Goal: Navigation & Orientation: Find specific page/section

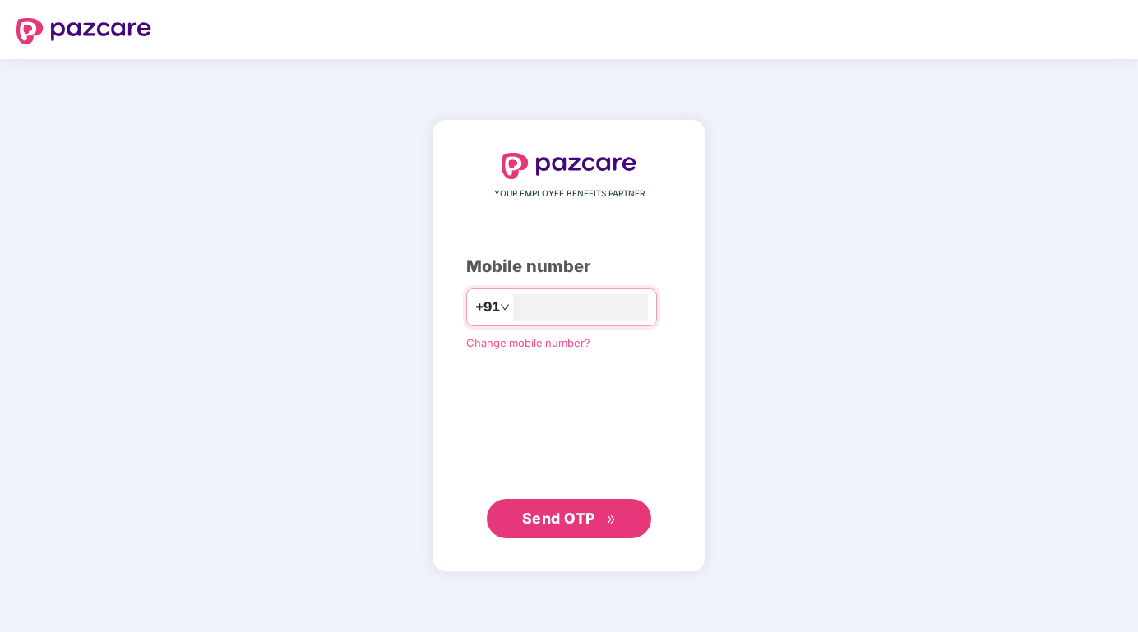
type input "**********"
click at [533, 528] on span "Send OTP" at bounding box center [569, 518] width 95 height 23
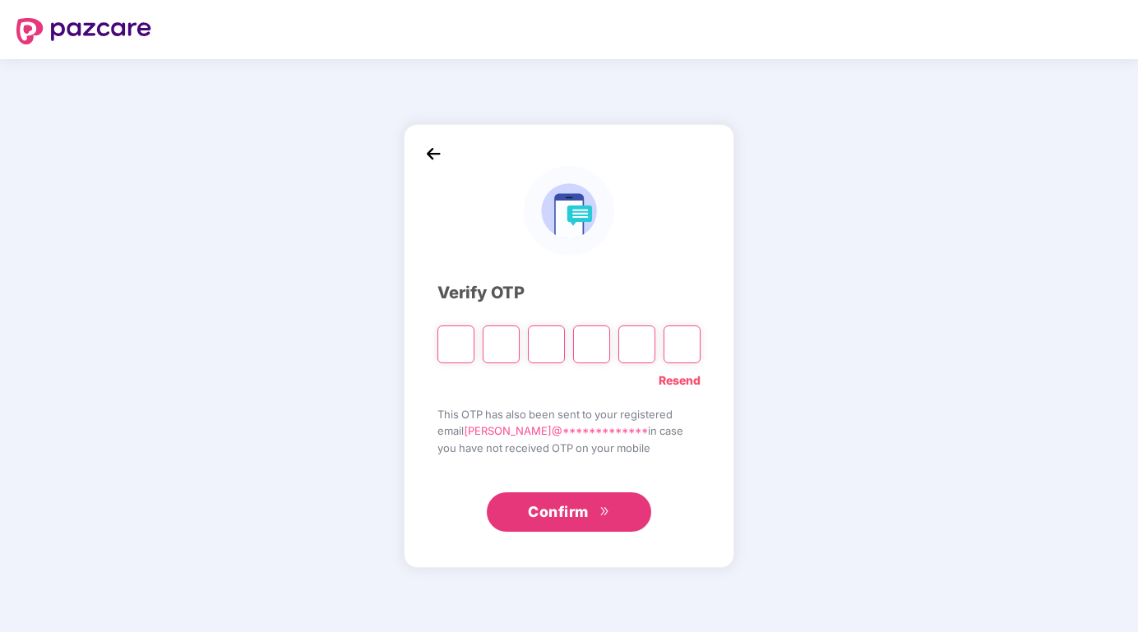
type input "*"
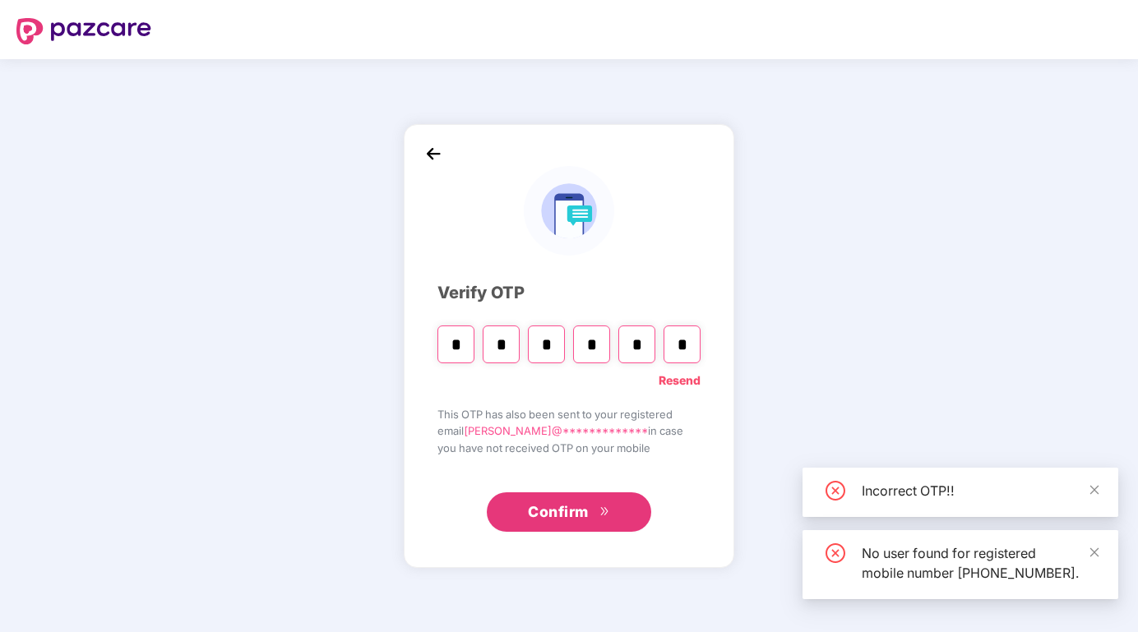
type input "*"
click at [607, 350] on input "*" at bounding box center [591, 345] width 37 height 38
type input "*"
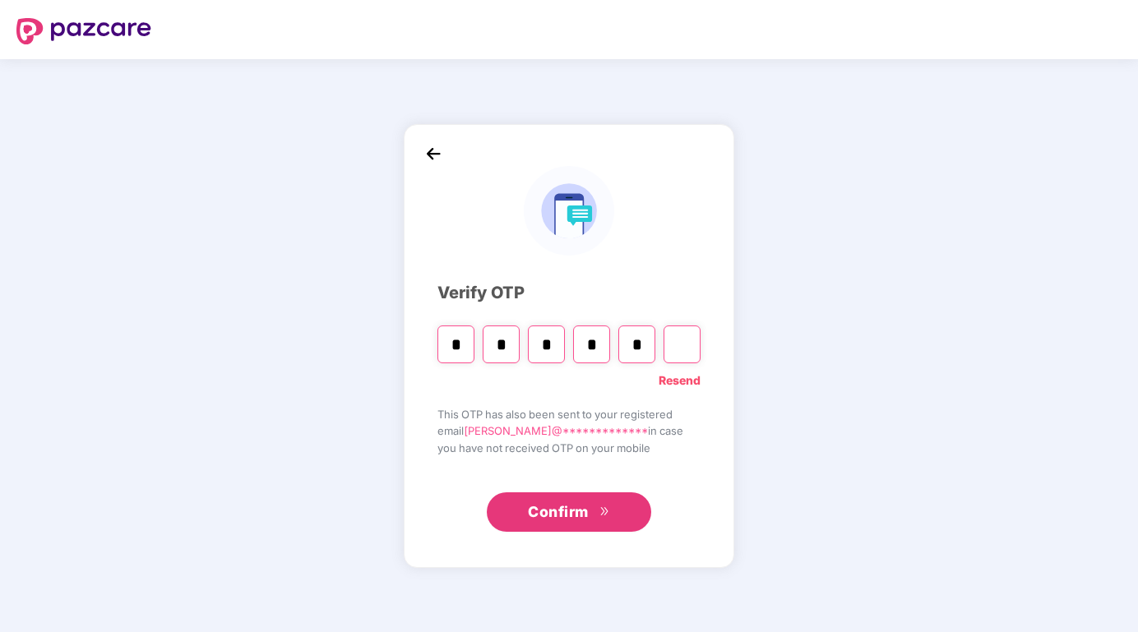
click at [589, 346] on input "*" at bounding box center [591, 345] width 37 height 38
type input "*"
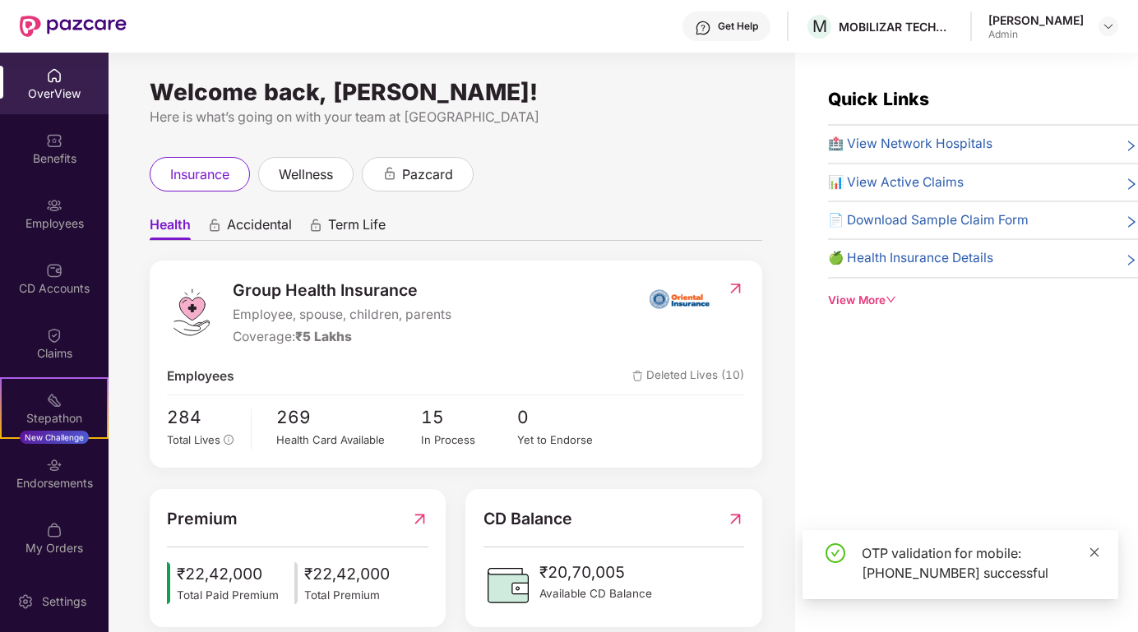
click at [1099, 548] on icon "close" at bounding box center [1094, 552] width 9 height 9
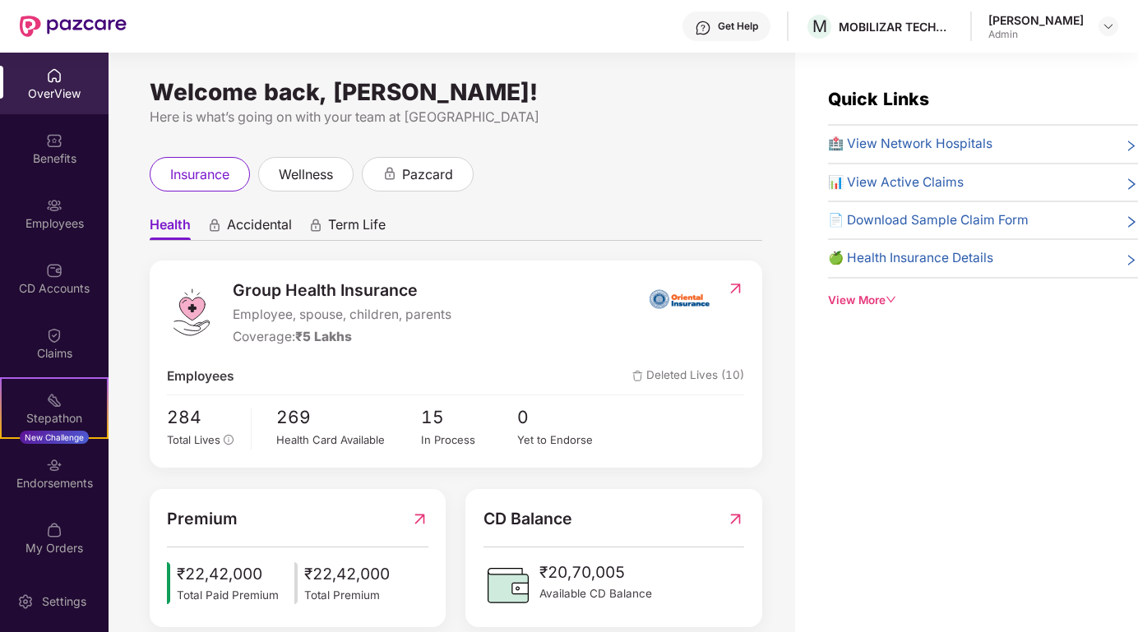
click at [726, 132] on div "Welcome back, [PERSON_NAME]! Here is what’s going on with your team at Pazcare …" at bounding box center [452, 353] width 687 height 600
click at [51, 223] on div "Employees" at bounding box center [54, 223] width 109 height 16
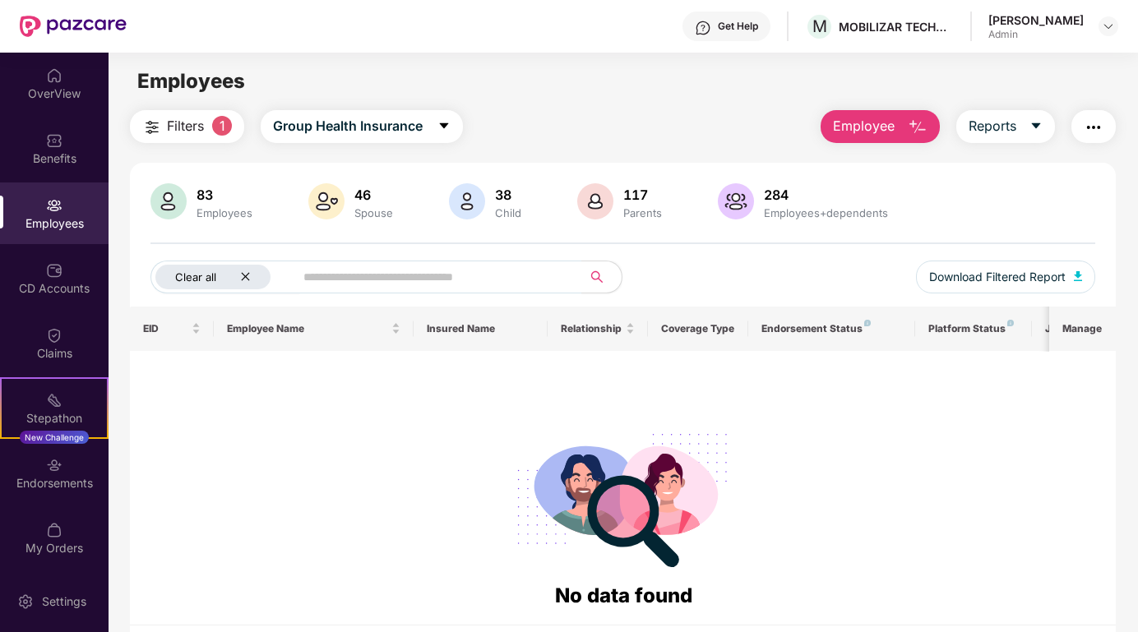
click at [243, 275] on icon "close" at bounding box center [245, 277] width 8 height 8
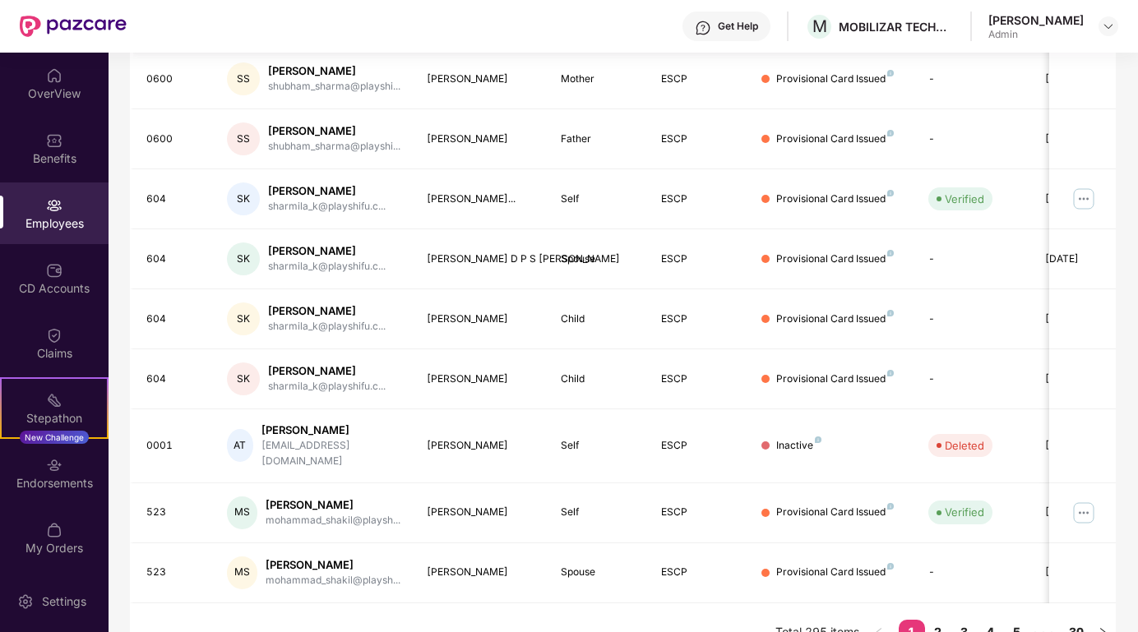
scroll to position [67, 0]
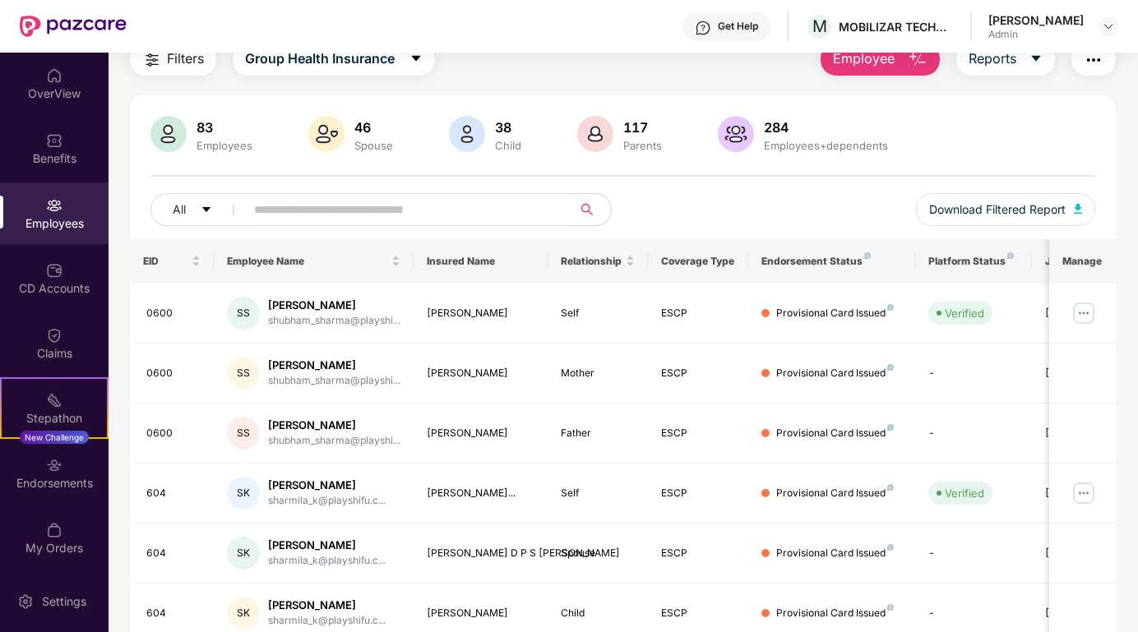
click at [289, 210] on input "text" at bounding box center [401, 209] width 295 height 25
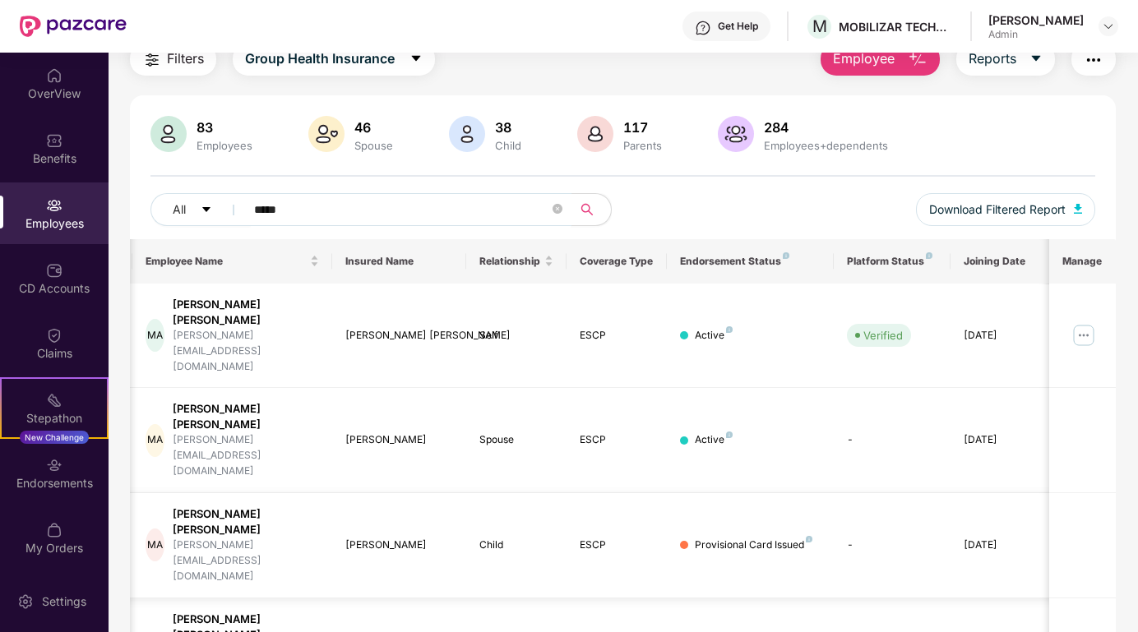
scroll to position [0, 0]
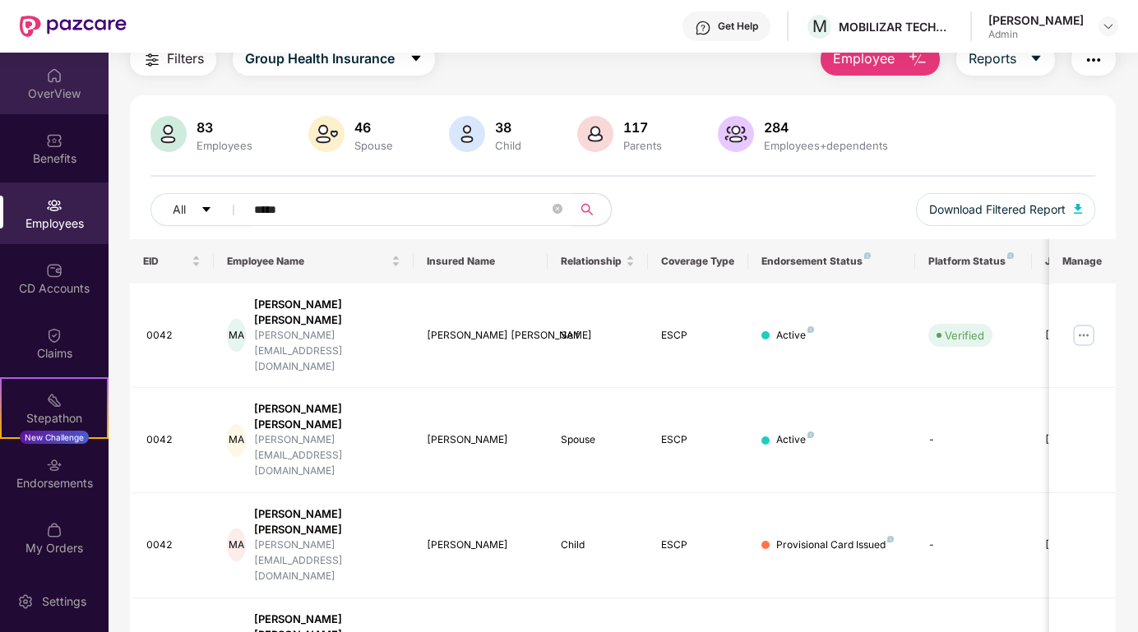
type input "*****"
click at [45, 90] on div "OverView" at bounding box center [54, 94] width 109 height 16
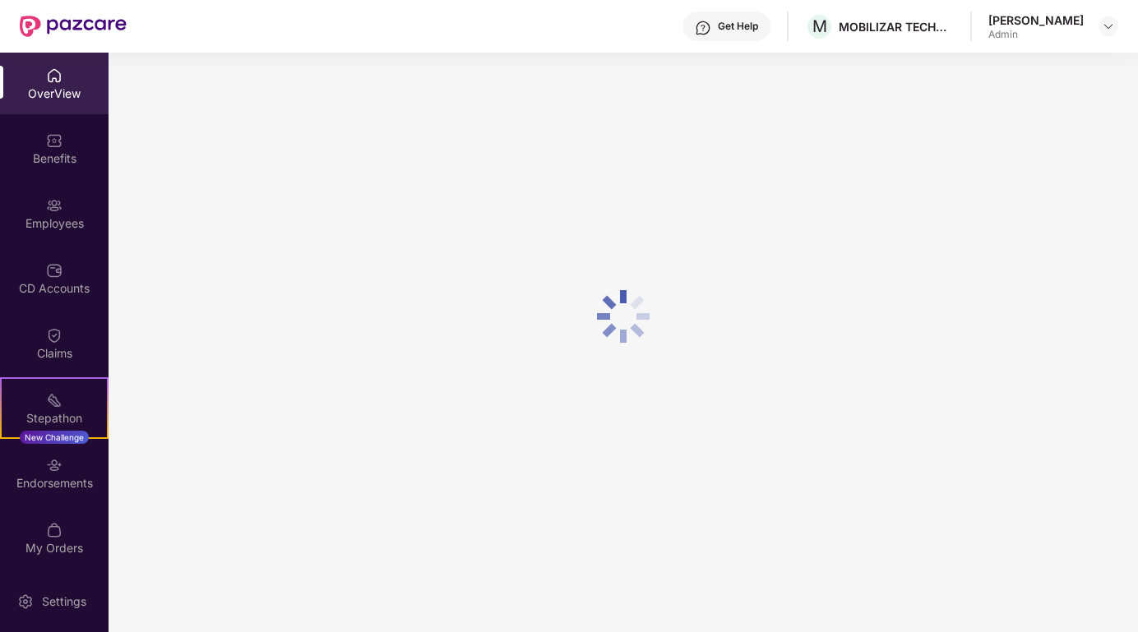
scroll to position [53, 0]
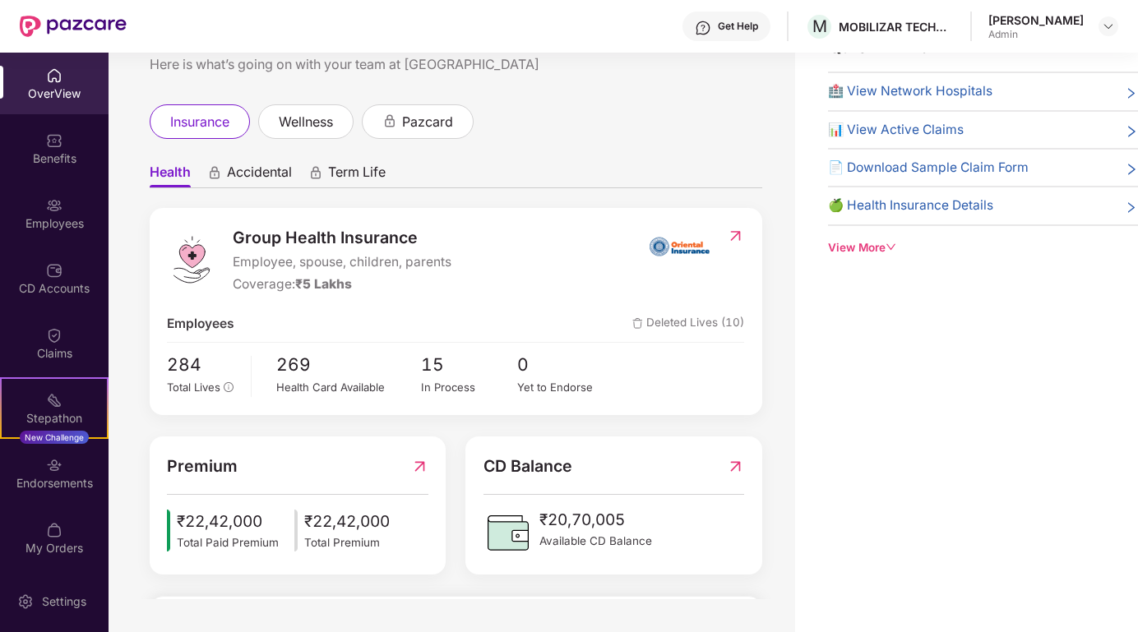
click at [544, 262] on div "Group Health Insurance Employee, spouse, children, parents Coverage: ₹5 Lakhs" at bounding box center [408, 259] width 482 height 69
click at [735, 230] on img at bounding box center [735, 236] width 17 height 16
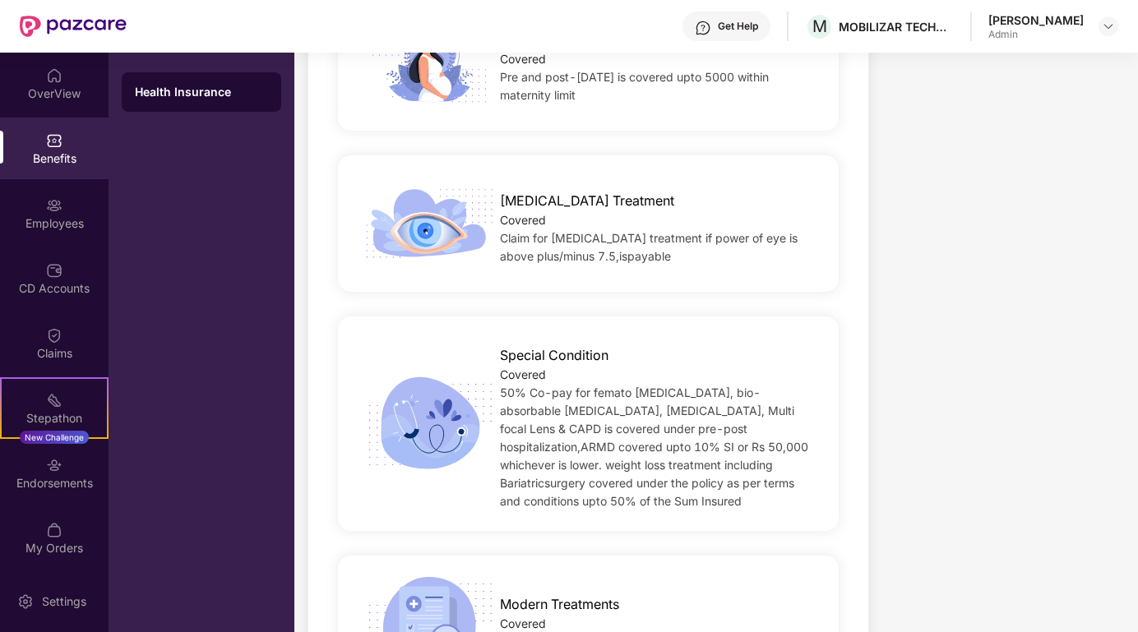
scroll to position [2187, 0]
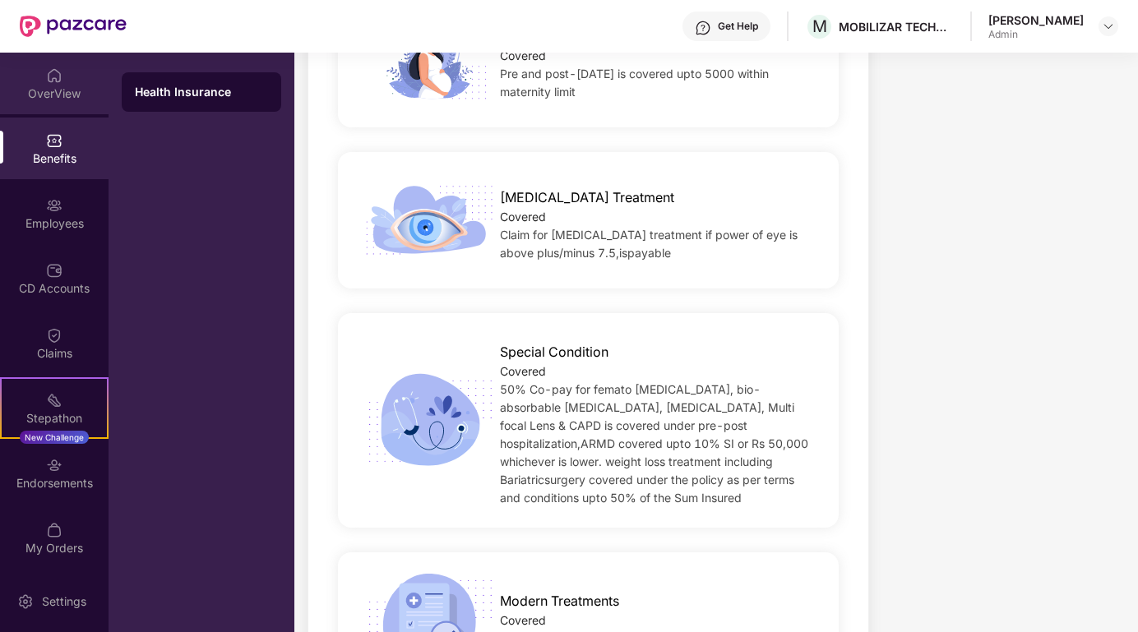
click at [62, 86] on div "OverView" at bounding box center [54, 94] width 109 height 16
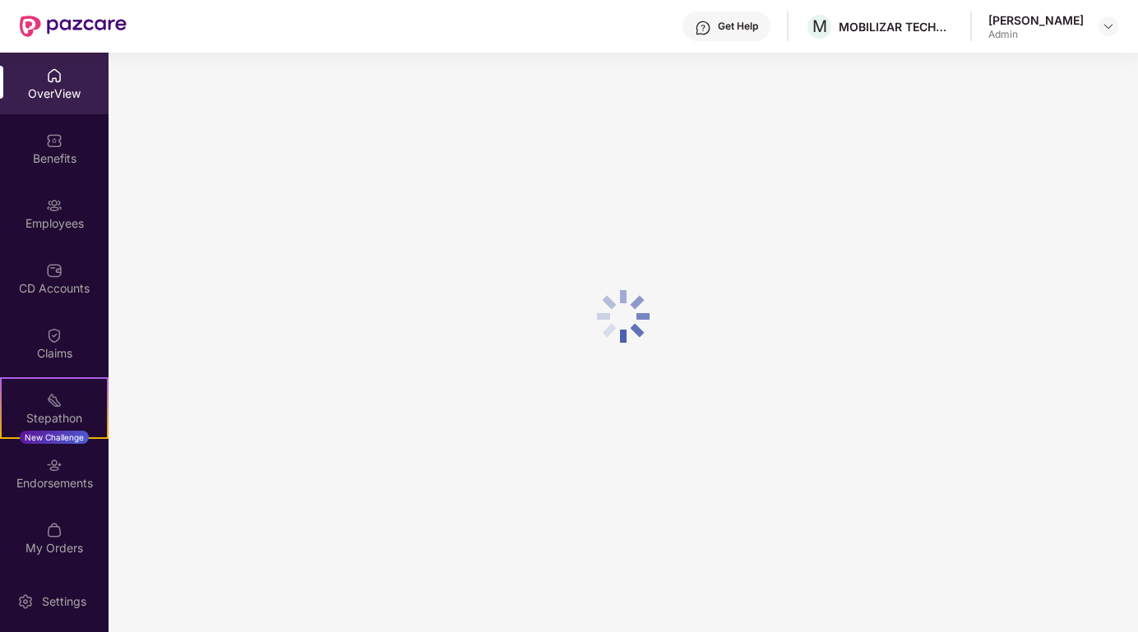
scroll to position [53, 0]
